Goal: Navigation & Orientation: Find specific page/section

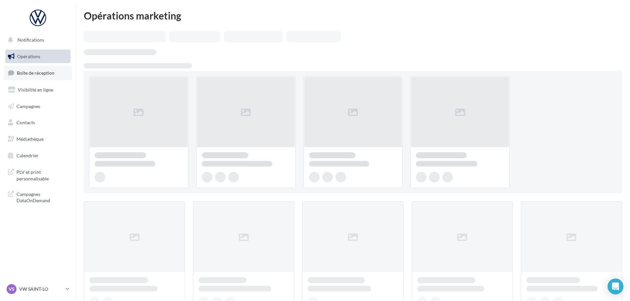
click at [41, 72] on span "Boîte de réception" at bounding box center [36, 73] width 38 height 6
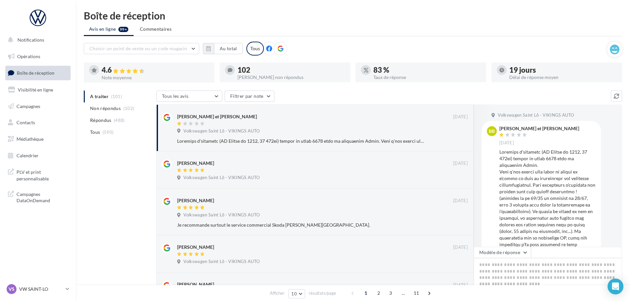
drag, startPoint x: 46, startPoint y: 289, endPoint x: 44, endPoint y: 282, distance: 7.4
click at [46, 289] on p "VW SAINT-LO" at bounding box center [41, 288] width 44 height 7
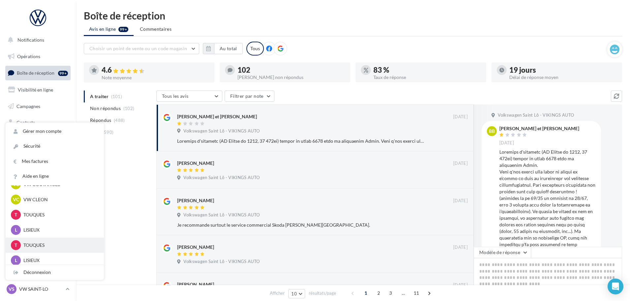
scroll to position [212, 0]
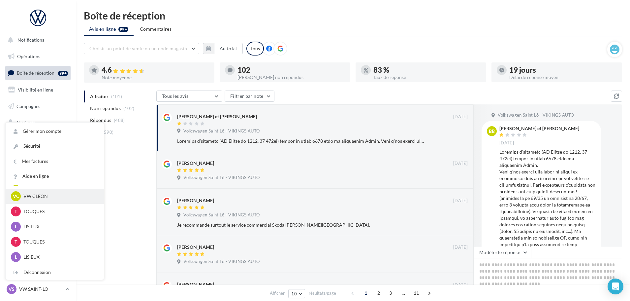
click at [33, 195] on p "VW CLEON" at bounding box center [59, 196] width 73 height 7
